Goal: Task Accomplishment & Management: Manage account settings

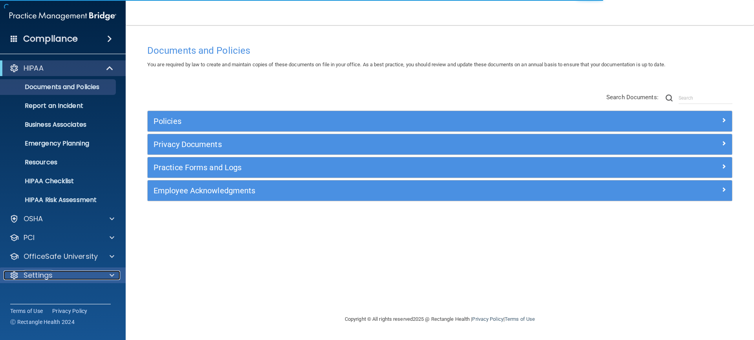
click at [79, 274] on div "Settings" at bounding box center [52, 275] width 97 height 9
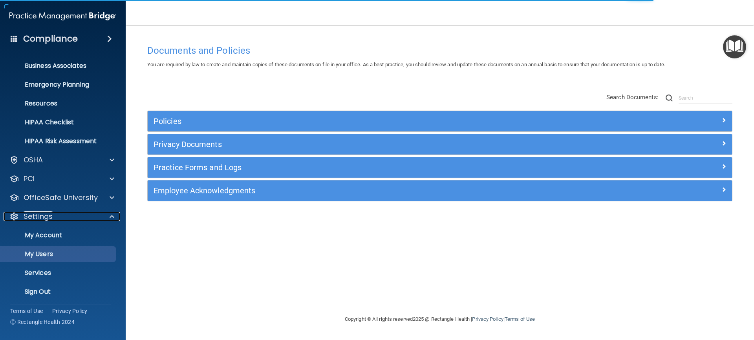
scroll to position [61, 0]
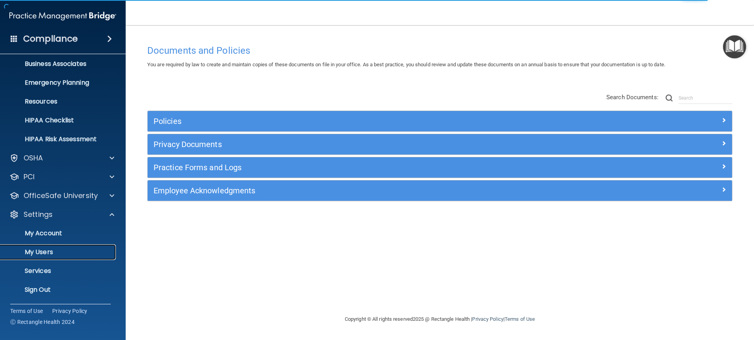
click at [73, 248] on link "My Users" at bounding box center [54, 253] width 124 height 16
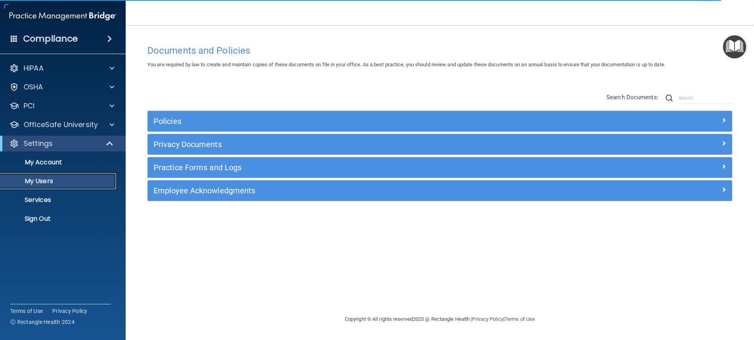
select select "20"
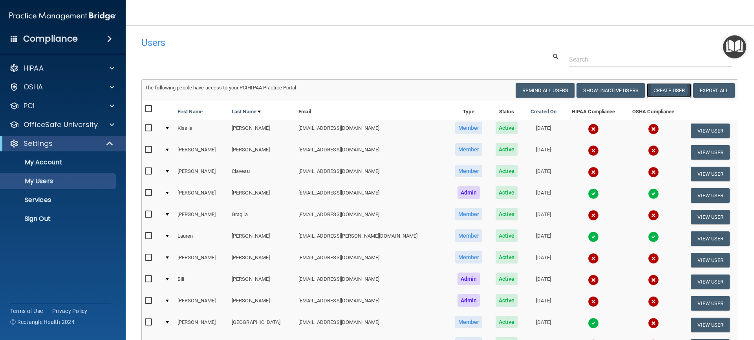
click at [664, 85] on button "Create User" at bounding box center [668, 90] width 44 height 15
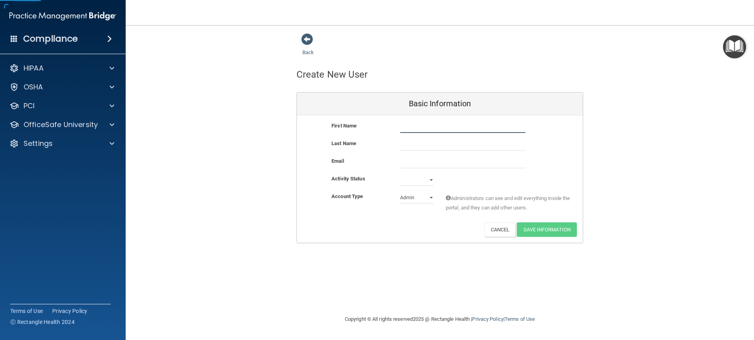
click at [425, 128] on input "text" at bounding box center [462, 127] width 125 height 12
type input "[PERSON_NAME]"
paste input "[EMAIL_ADDRESS][DOMAIN_NAME]"
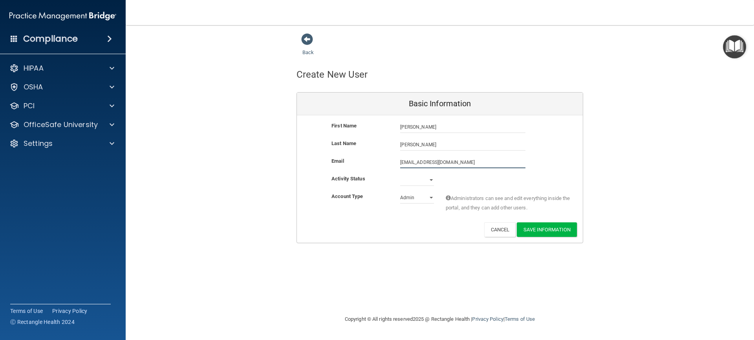
type input "[EMAIL_ADDRESS][DOMAIN_NAME]"
click at [423, 195] on select "Admin Member" at bounding box center [417, 198] width 34 height 12
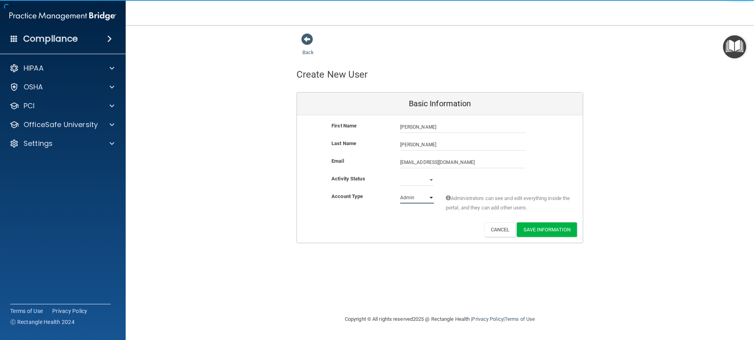
select select "practice_member"
click at [400, 192] on select "Admin Member" at bounding box center [417, 198] width 34 height 12
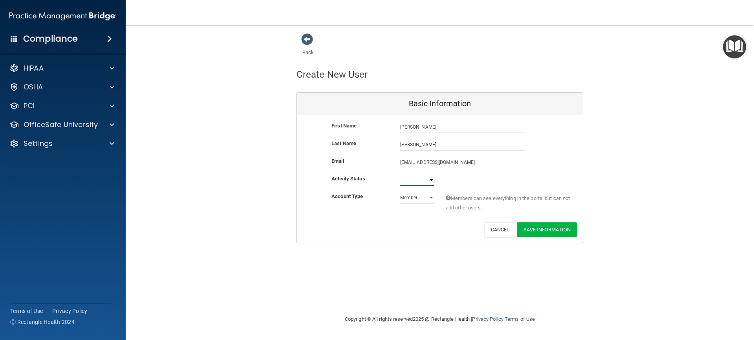
click at [422, 183] on select "Active Inactive" at bounding box center [417, 180] width 34 height 12
select select "active"
click at [400, 174] on select "Active Inactive" at bounding box center [417, 180] width 34 height 12
click at [545, 230] on button "Save Information" at bounding box center [547, 230] width 60 height 15
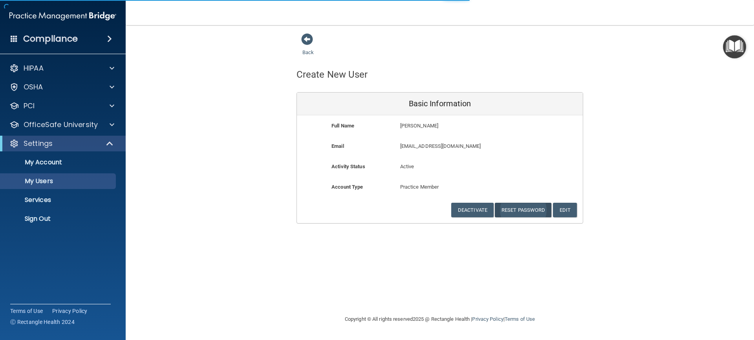
select select "20"
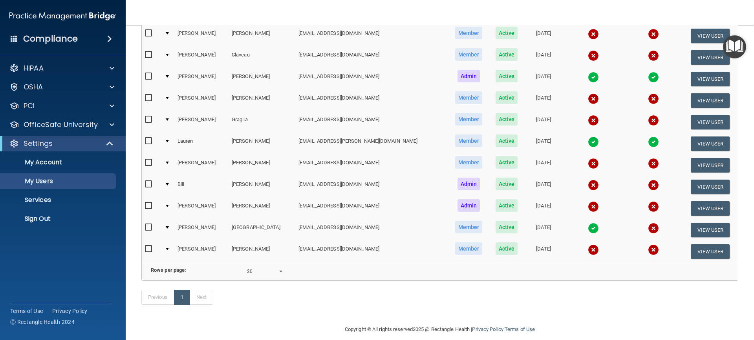
scroll to position [157, 0]
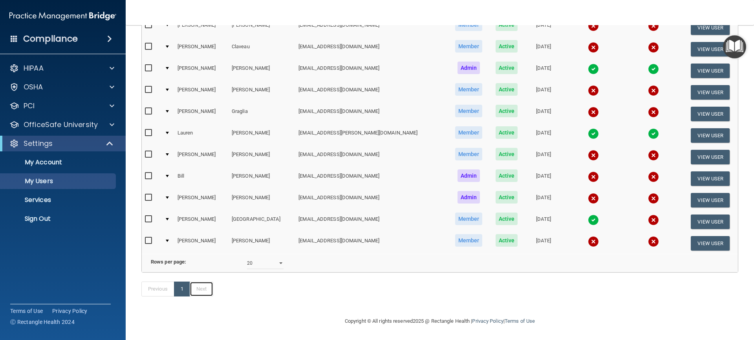
click at [213, 297] on link "Next" at bounding box center [202, 289] width 24 height 15
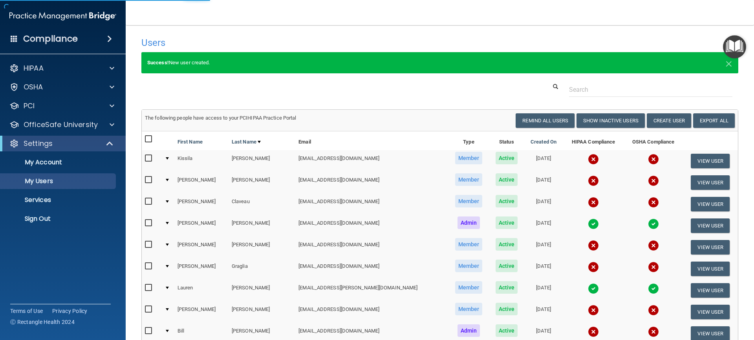
select select "20"
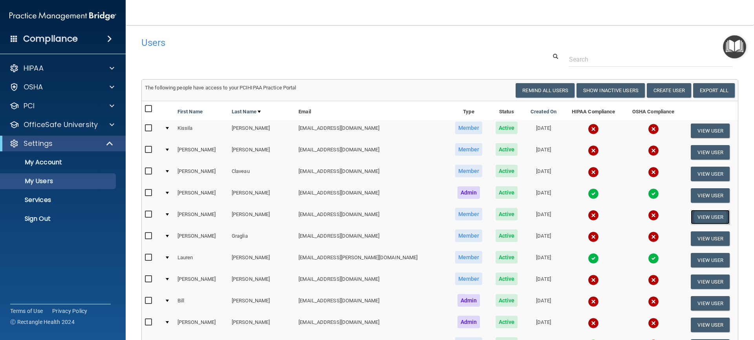
click at [695, 213] on button "View User" at bounding box center [709, 217] width 39 height 15
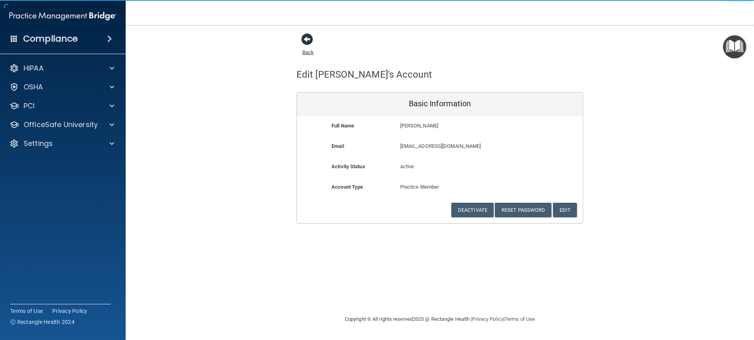
click at [308, 38] on span at bounding box center [307, 39] width 12 height 12
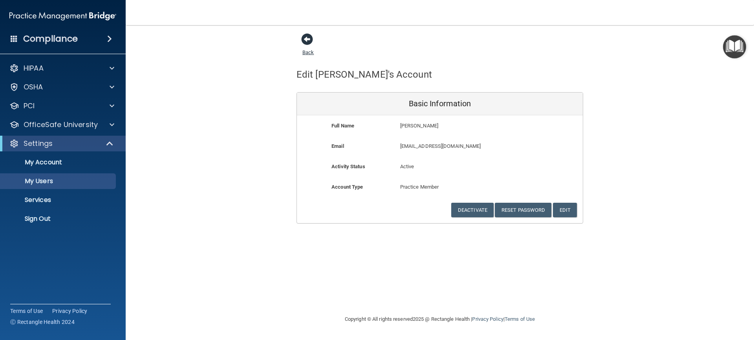
select select "20"
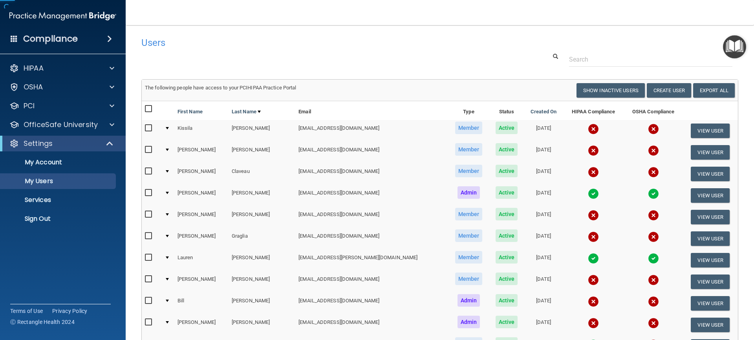
click at [310, 35] on div "Users" at bounding box center [312, 42] width 355 height 19
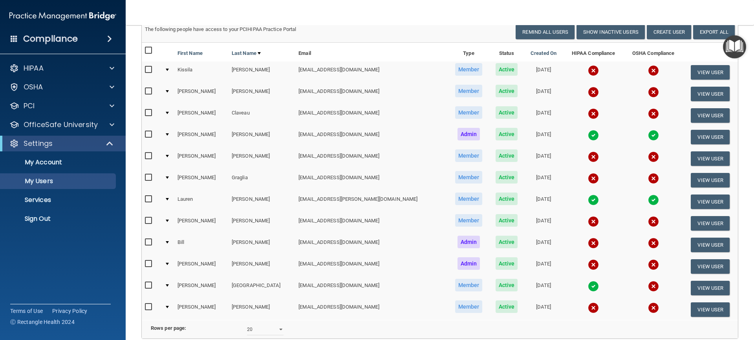
scroll to position [58, 0]
click at [150, 155] on input "checkbox" at bounding box center [149, 156] width 9 height 6
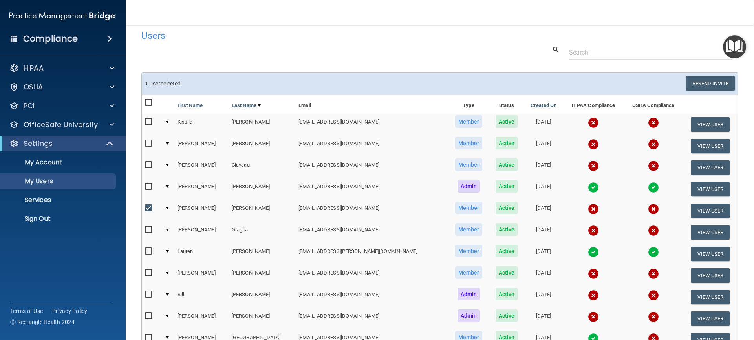
scroll to position [0, 0]
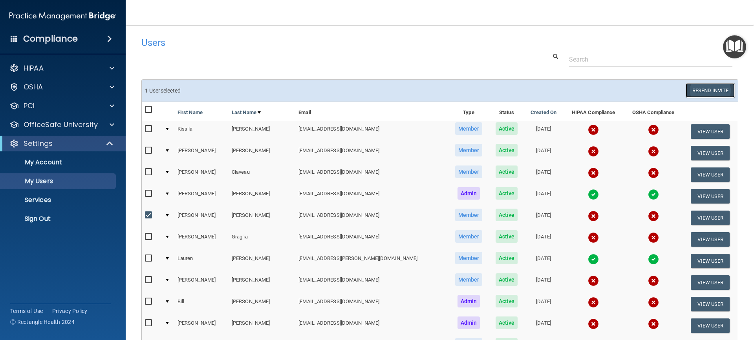
click at [692, 91] on button "Resend Invite" at bounding box center [709, 90] width 49 height 15
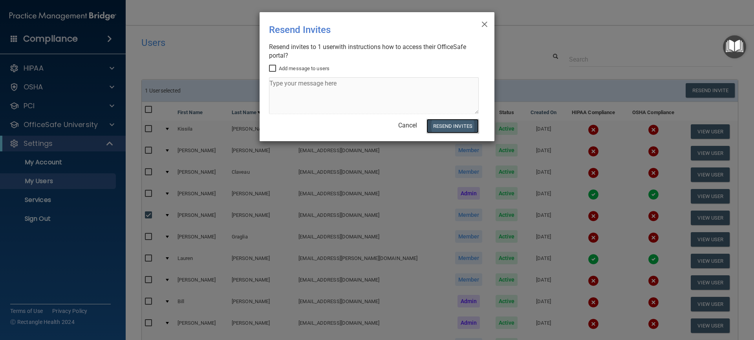
click at [445, 127] on button "Resend Invites" at bounding box center [452, 126] width 52 height 15
click at [484, 24] on span "×" at bounding box center [484, 23] width 7 height 16
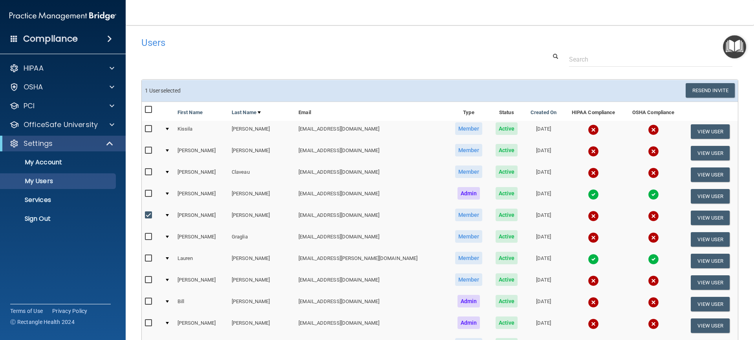
click at [150, 217] on input "checkbox" at bounding box center [149, 215] width 9 height 6
checkbox input "false"
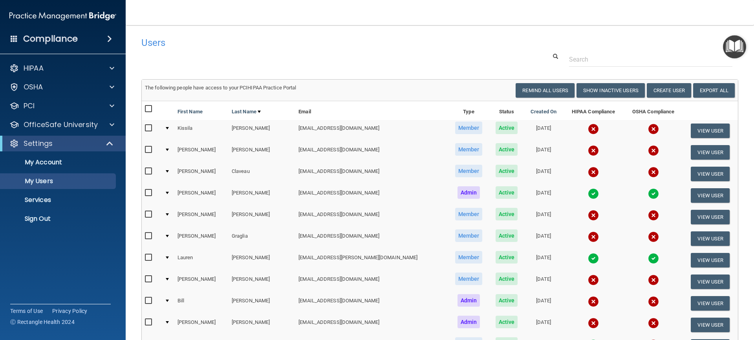
click at [253, 70] on div "Users Success! New user created. × Error! The user couldn't be created. × Succe…" at bounding box center [439, 233] width 597 height 401
